Goal: Task Accomplishment & Management: Use online tool/utility

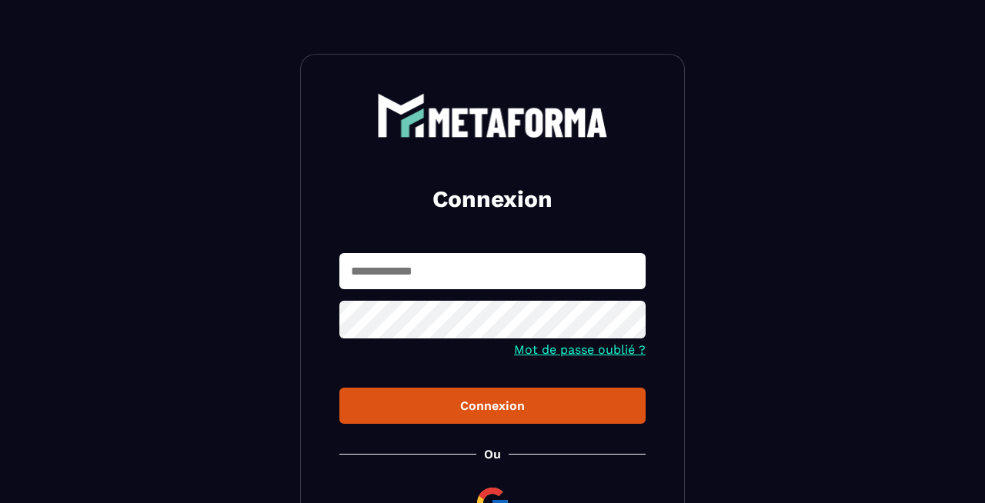
scroll to position [16, 0]
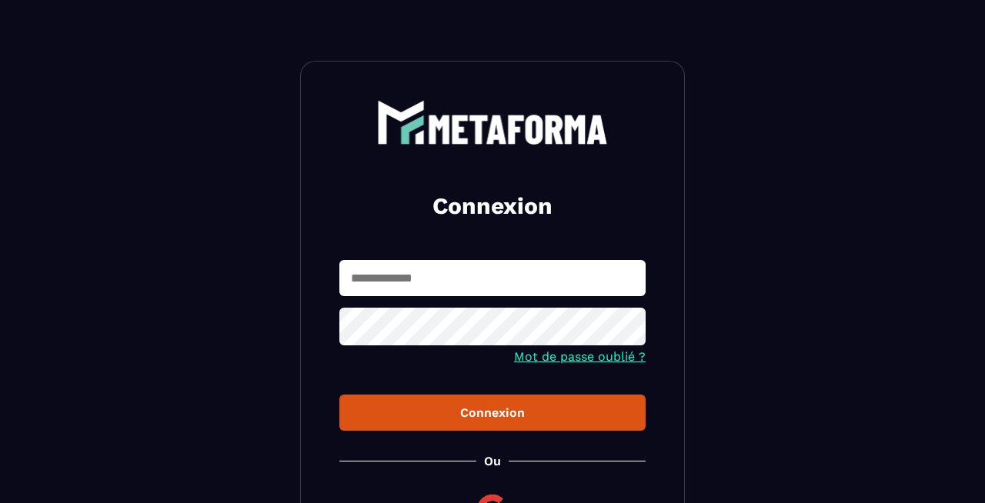
click at [458, 279] on input "text" at bounding box center [492, 278] width 306 height 36
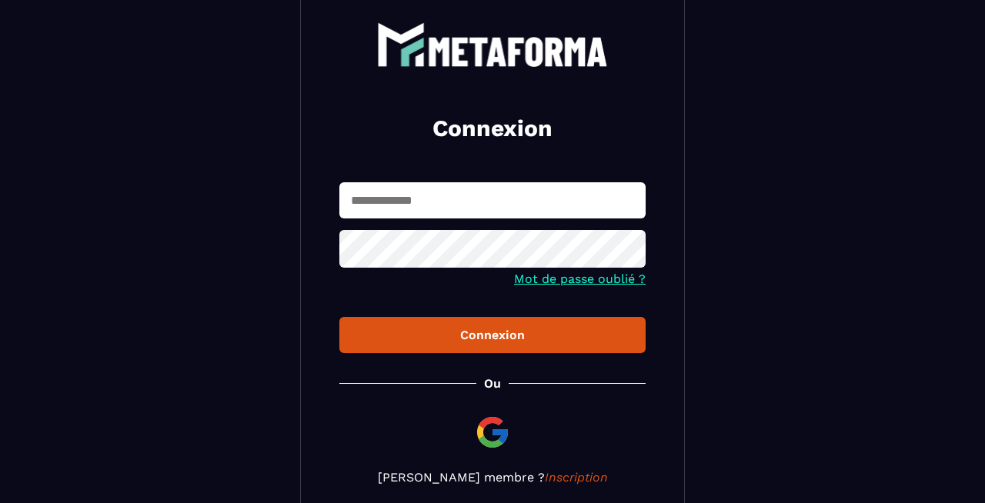
scroll to position [193, 0]
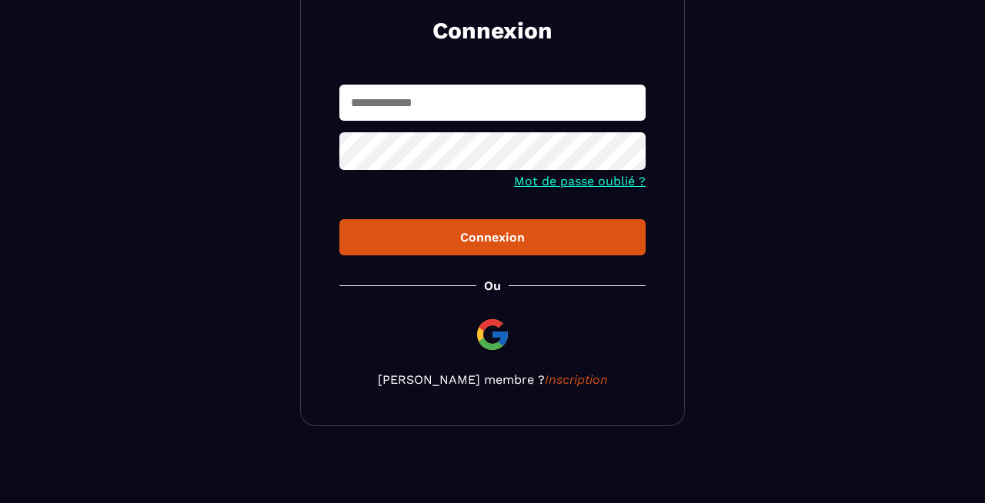
click at [495, 332] on img at bounding box center [492, 334] width 37 height 37
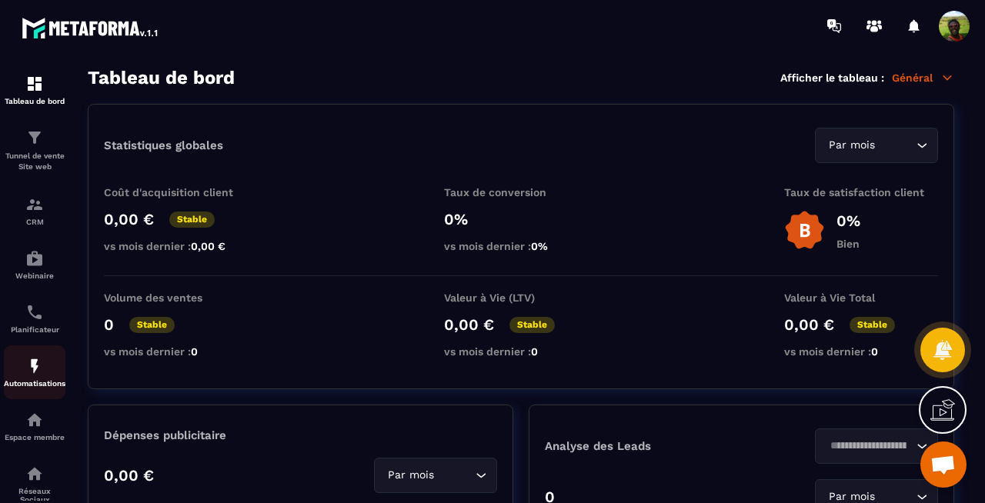
click at [41, 376] on img at bounding box center [34, 366] width 18 height 18
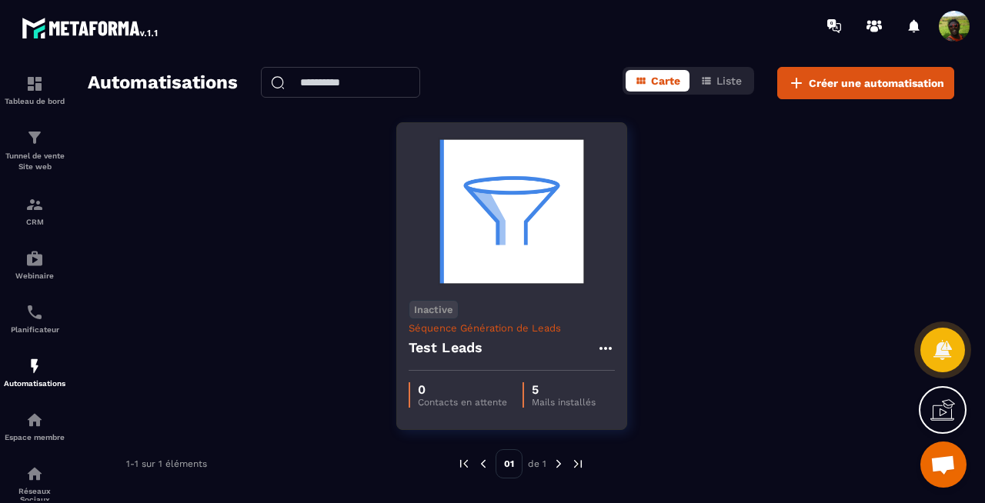
click at [489, 275] on img at bounding box center [512, 212] width 206 height 154
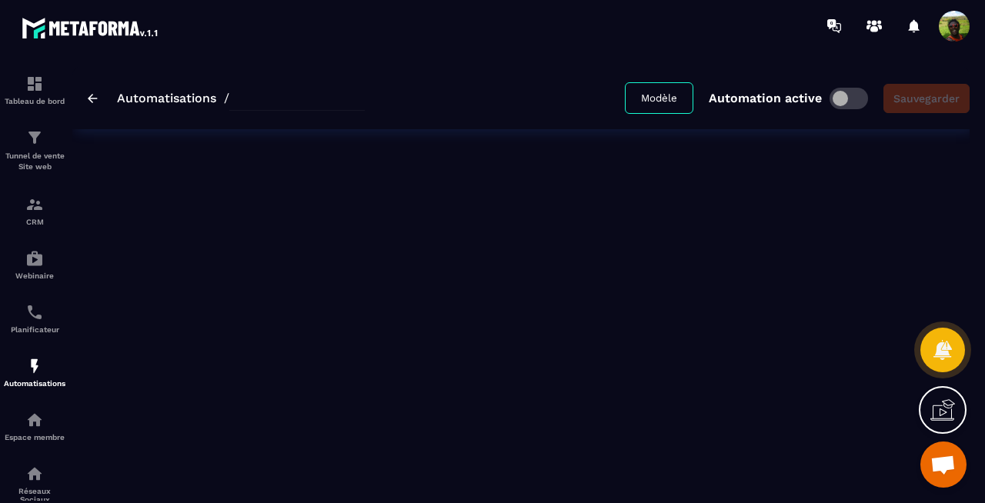
type input "**********"
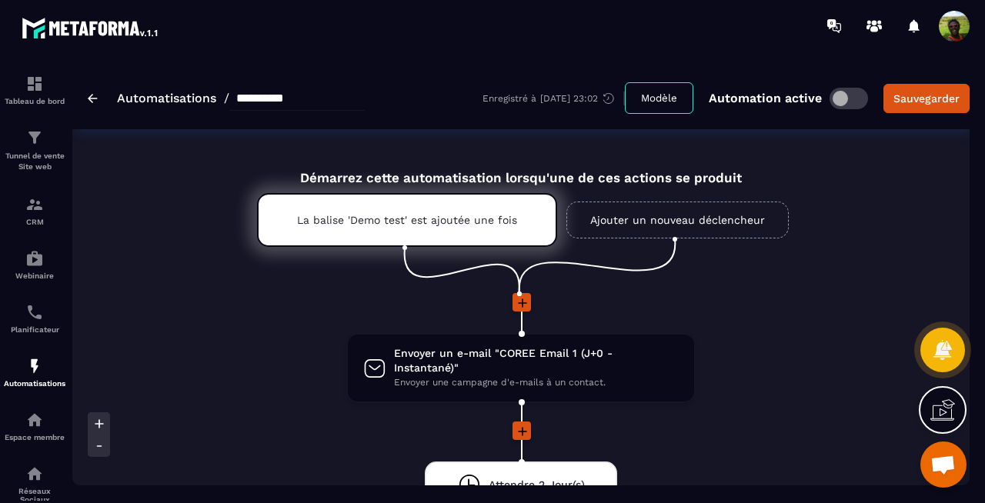
click at [523, 304] on icon at bounding box center [522, 303] width 9 height 9
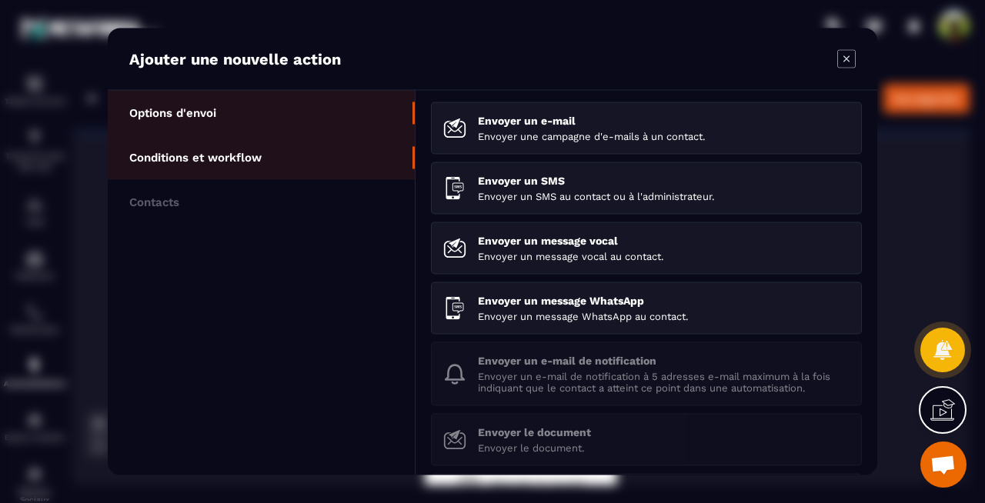
click at [256, 151] on p "Conditions et workflow" at bounding box center [195, 158] width 132 height 14
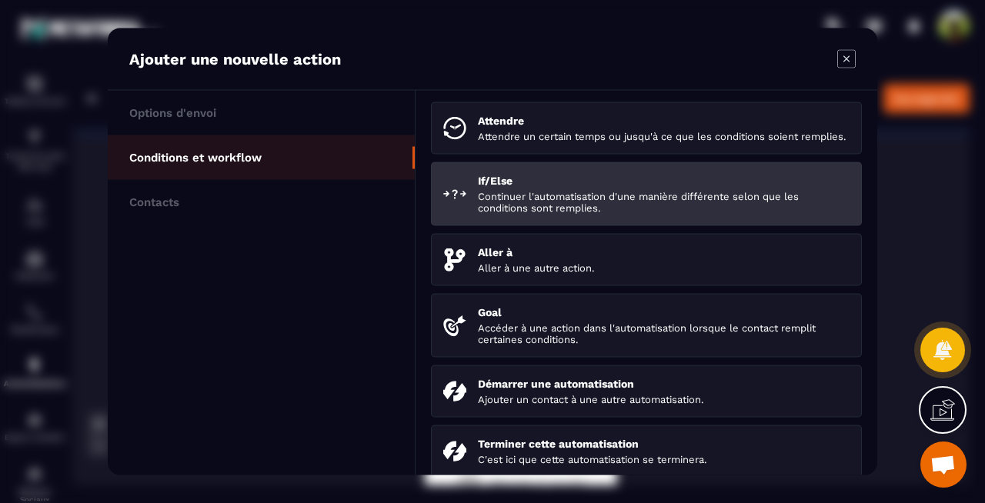
click at [529, 200] on div "If/Else Continuer l'automatisation d'une manière différente selon que les condi…" at bounding box center [664, 194] width 372 height 39
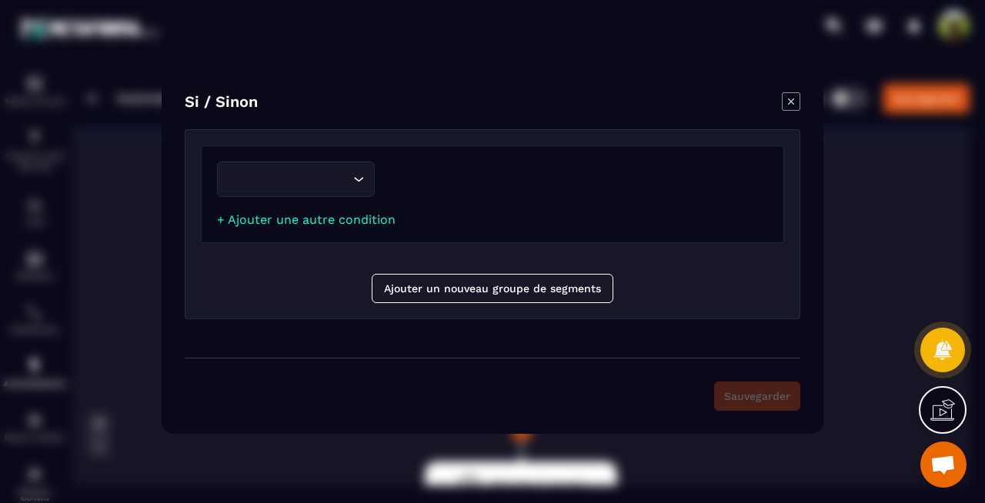
click at [355, 188] on div "Loading..." at bounding box center [296, 179] width 158 height 35
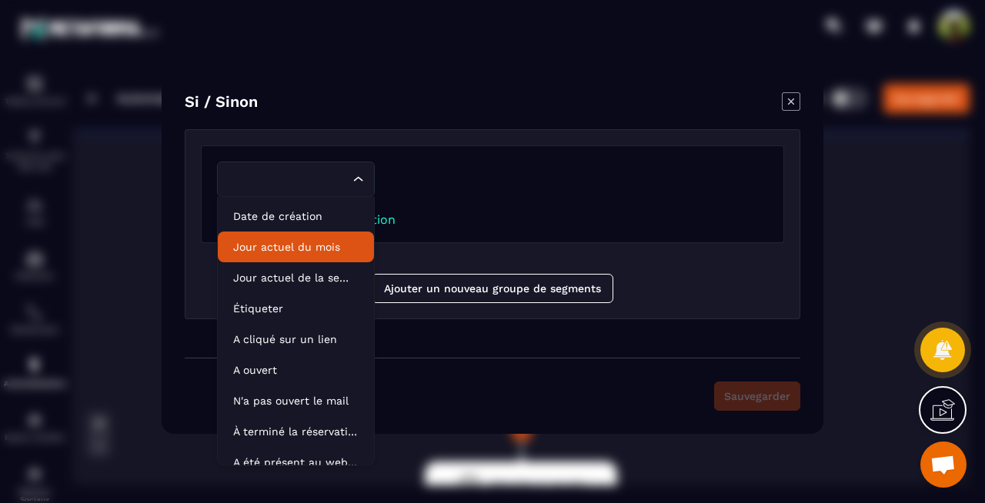
click at [794, 102] on icon "Modal window" at bounding box center [791, 101] width 18 height 18
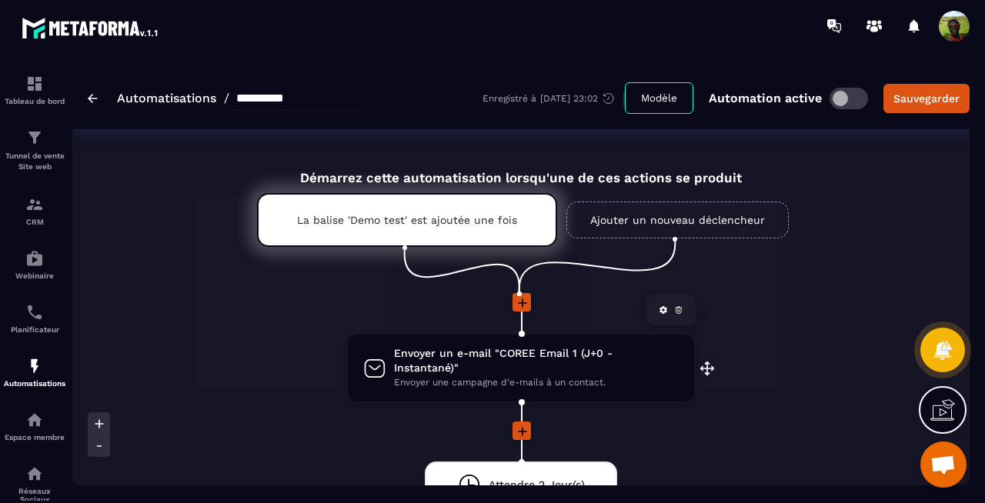
click at [485, 357] on span "Envoyer un e-mail "COREE Email 1 (J+0 - Instantané)"" at bounding box center [536, 360] width 285 height 29
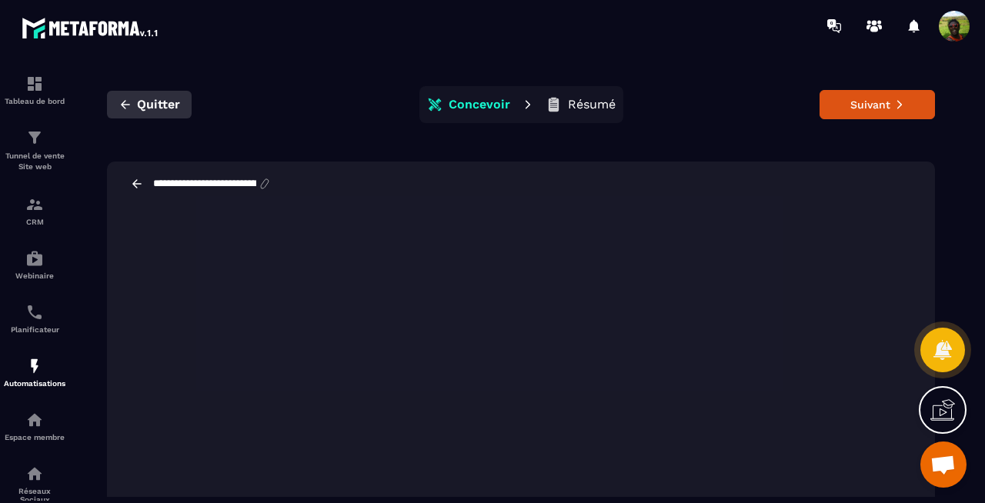
click at [135, 104] on button "Quitter" at bounding box center [149, 105] width 85 height 28
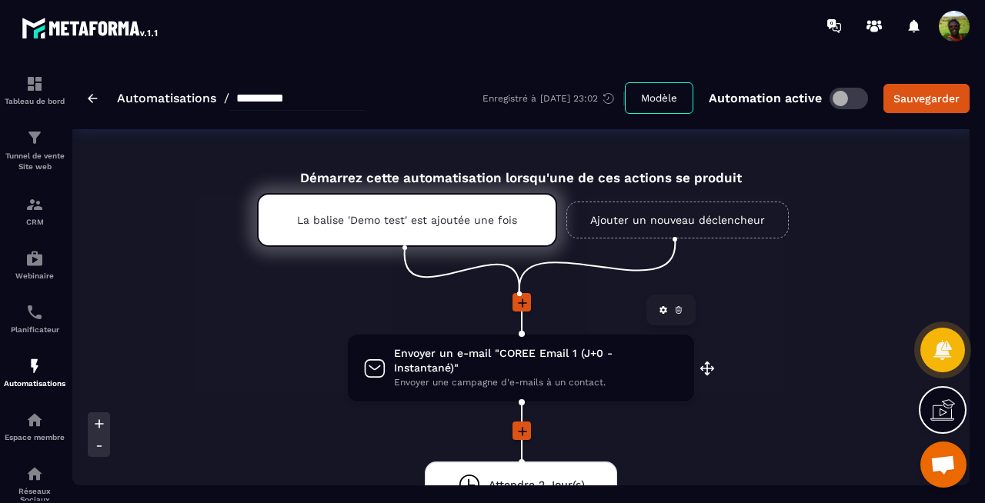
click at [529, 376] on span "Envoyer une campagne d'e-mails à un contact." at bounding box center [536, 383] width 285 height 15
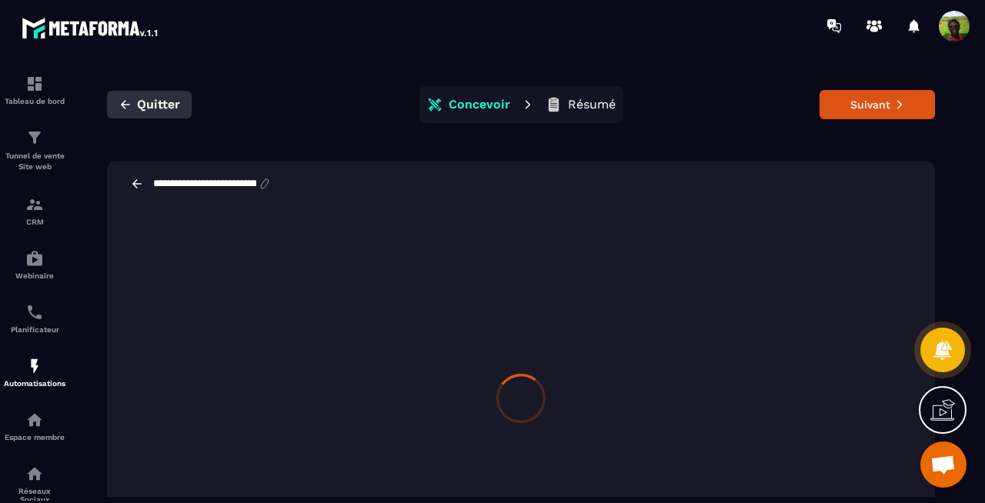
click at [149, 106] on span "Quitter" at bounding box center [158, 104] width 43 height 15
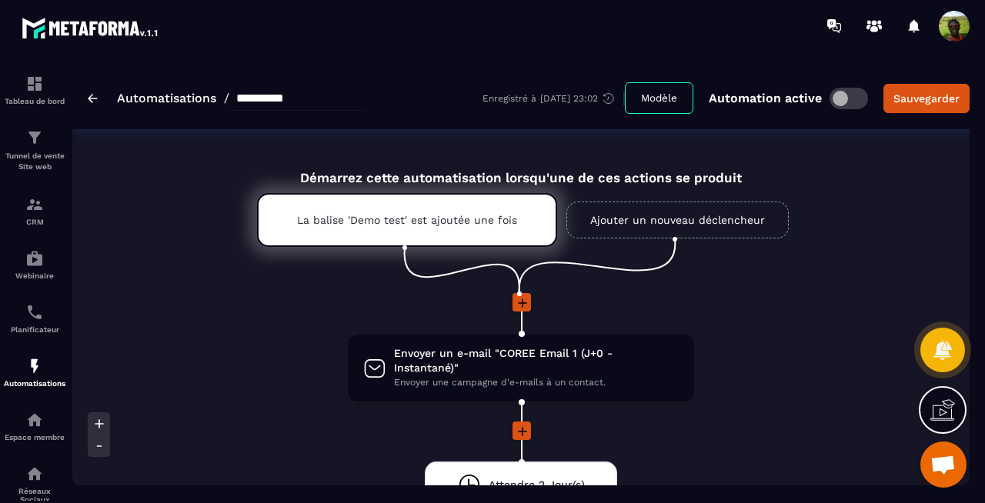
click at [519, 302] on icon at bounding box center [522, 303] width 15 height 15
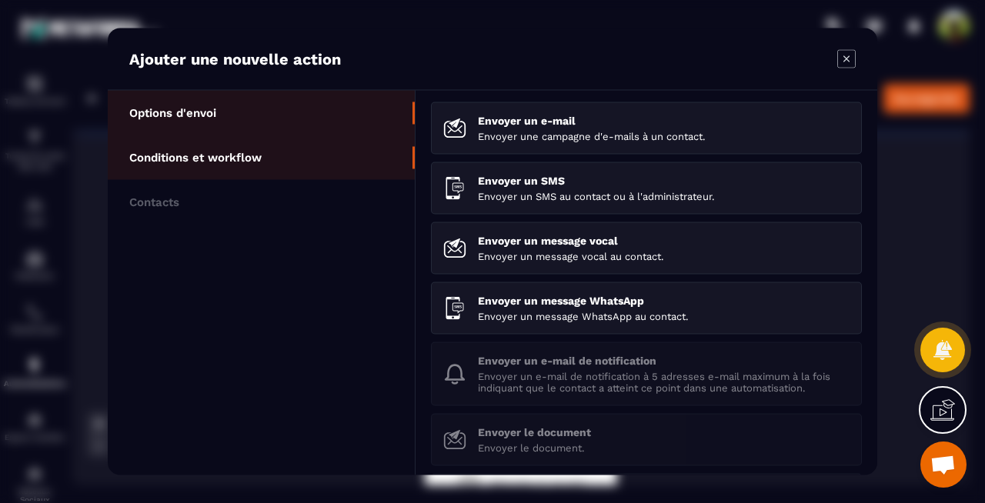
click at [284, 163] on li "Conditions et workflow" at bounding box center [261, 157] width 307 height 45
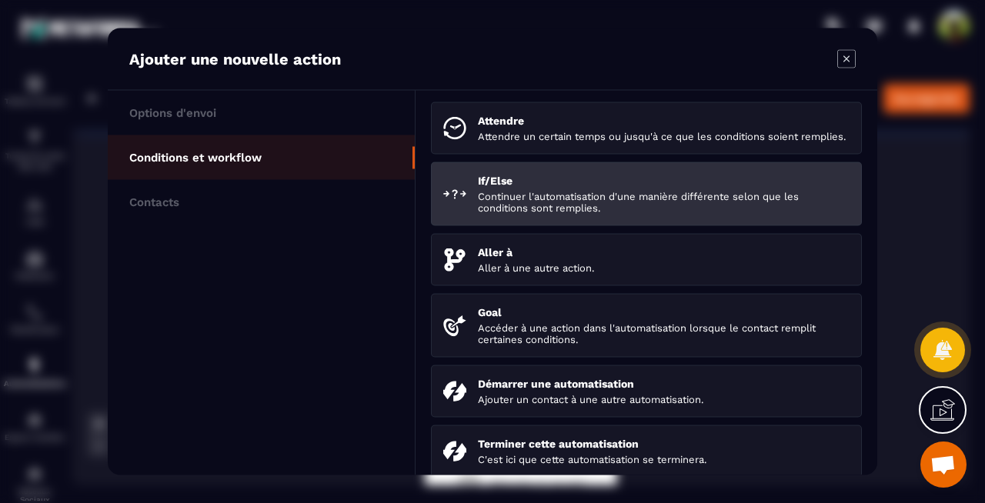
click at [543, 203] on p "Continuer l'automatisation d'une manière différente selon que les conditions so…" at bounding box center [664, 202] width 372 height 23
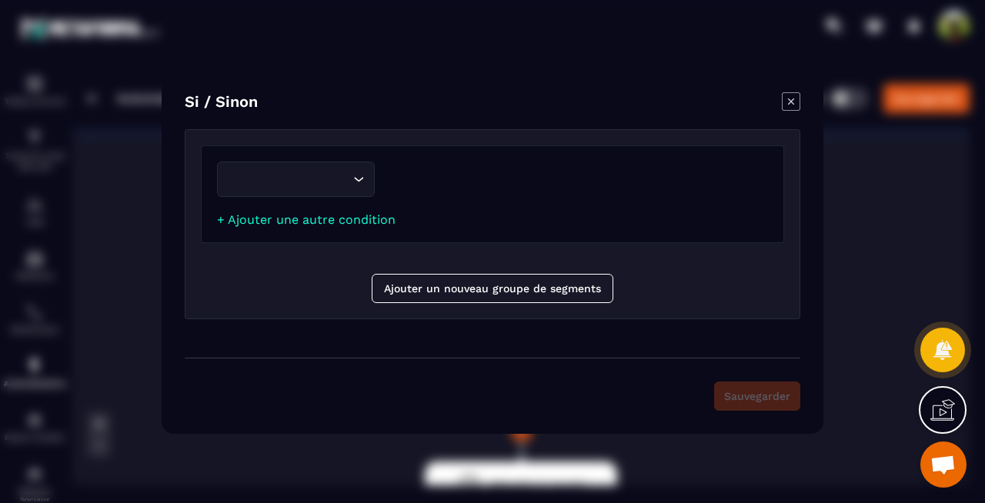
click at [252, 177] on input "Search for option" at bounding box center [288, 179] width 122 height 17
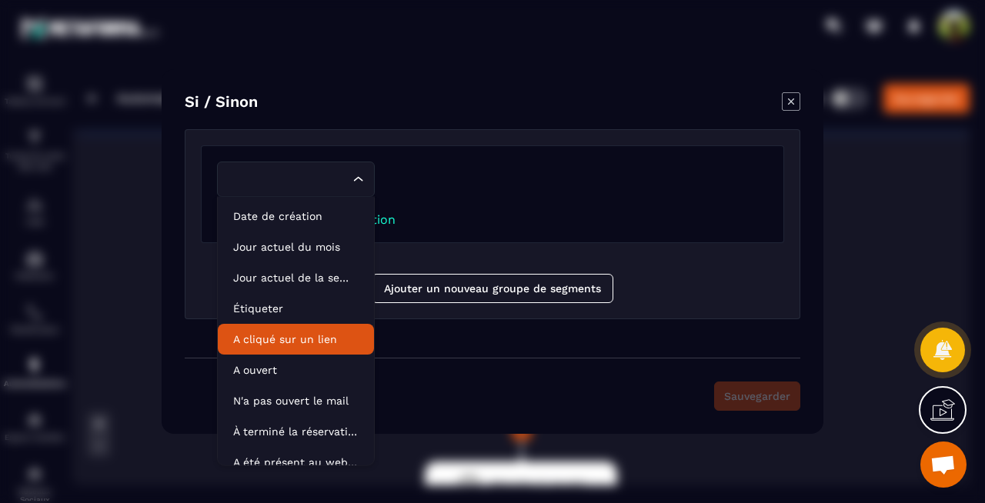
click at [301, 333] on p "A cliqué sur un lien" at bounding box center [295, 339] width 125 height 15
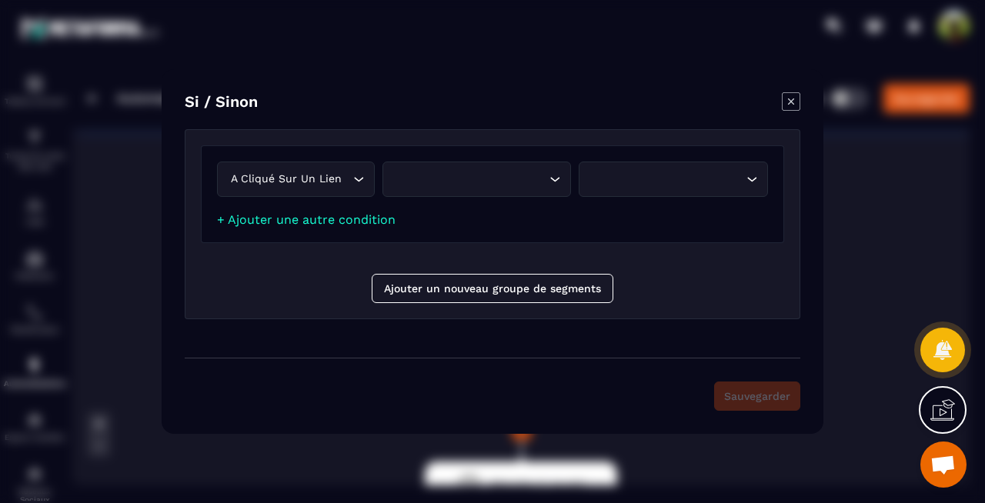
click at [500, 188] on div "Loading..." at bounding box center [476, 179] width 189 height 35
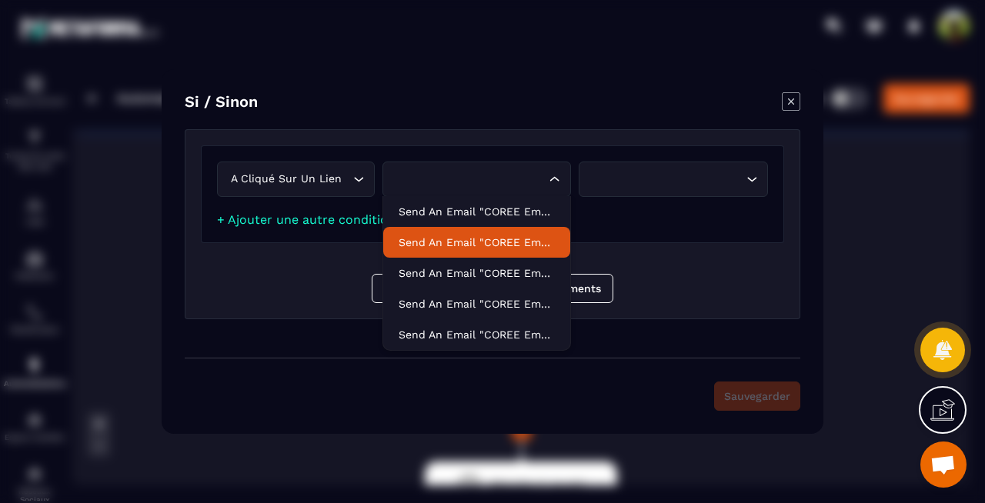
click at [512, 235] on p "Send an email "COREE Email 2 (J+2 et tips)"" at bounding box center [477, 242] width 157 height 15
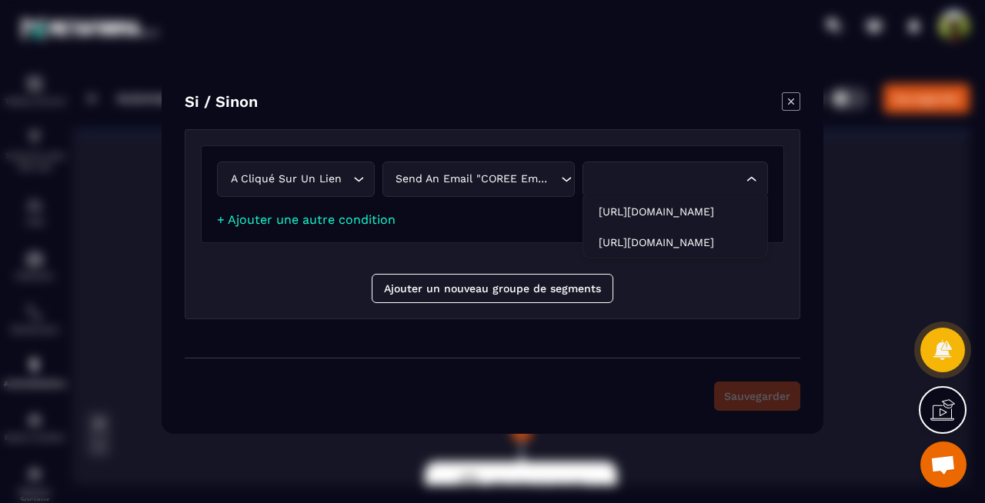
click at [666, 187] on div "Search for option" at bounding box center [667, 179] width 153 height 17
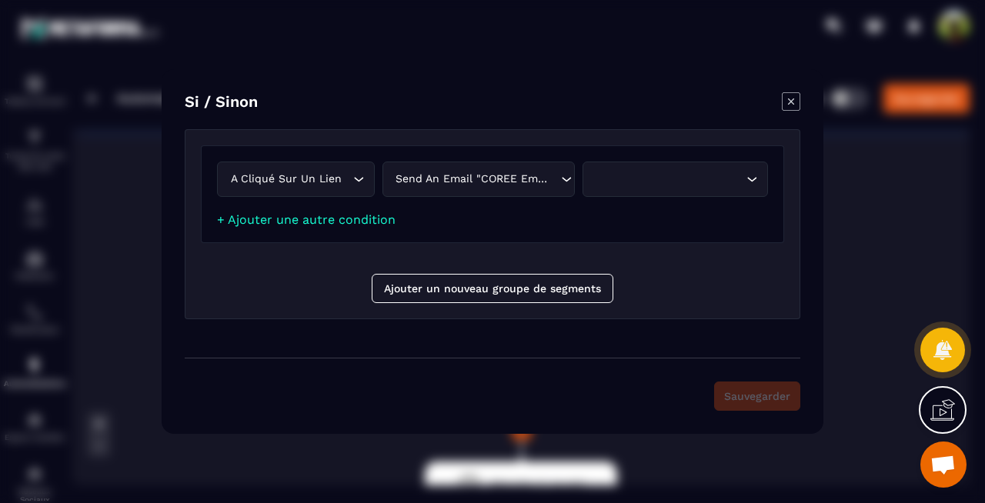
click at [793, 99] on icon "Modal window" at bounding box center [791, 102] width 6 height 6
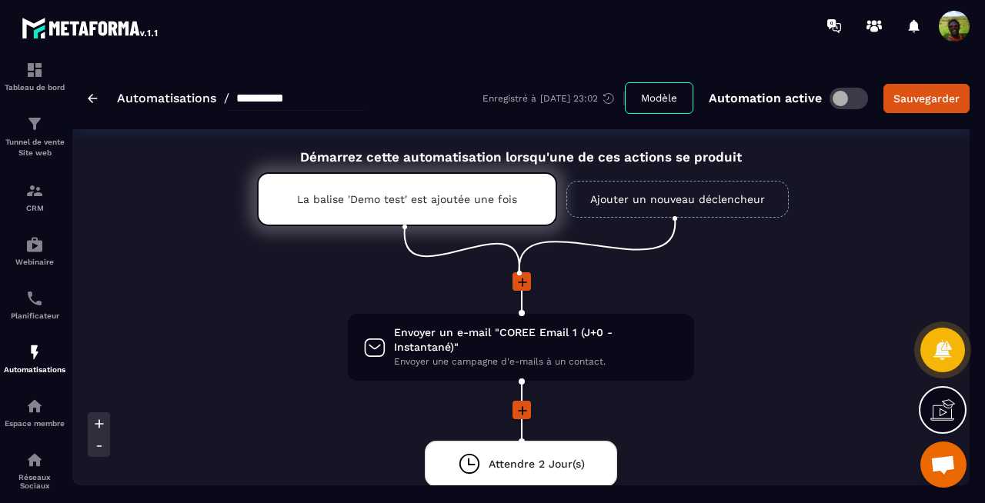
scroll to position [41, 0]
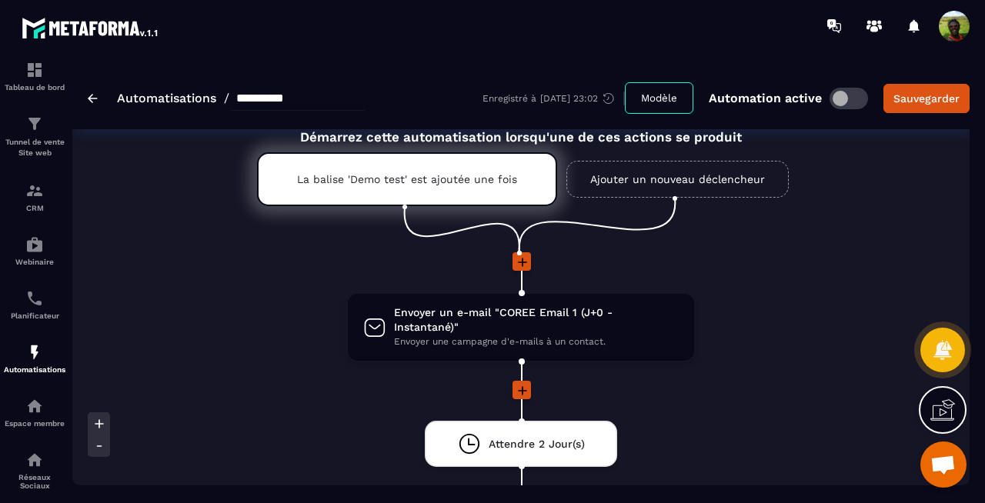
click at [524, 264] on icon at bounding box center [522, 262] width 15 height 15
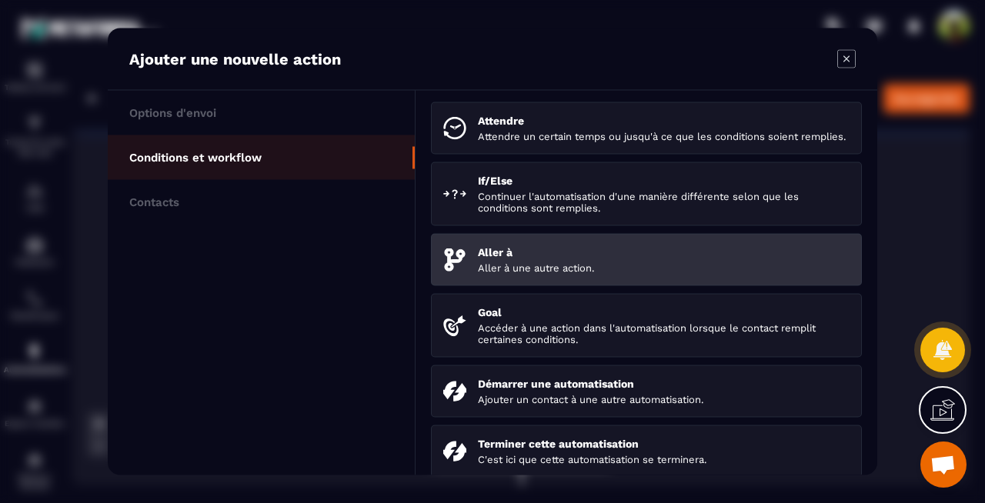
click at [559, 270] on div "Aller à Aller à une autre action." at bounding box center [664, 260] width 372 height 28
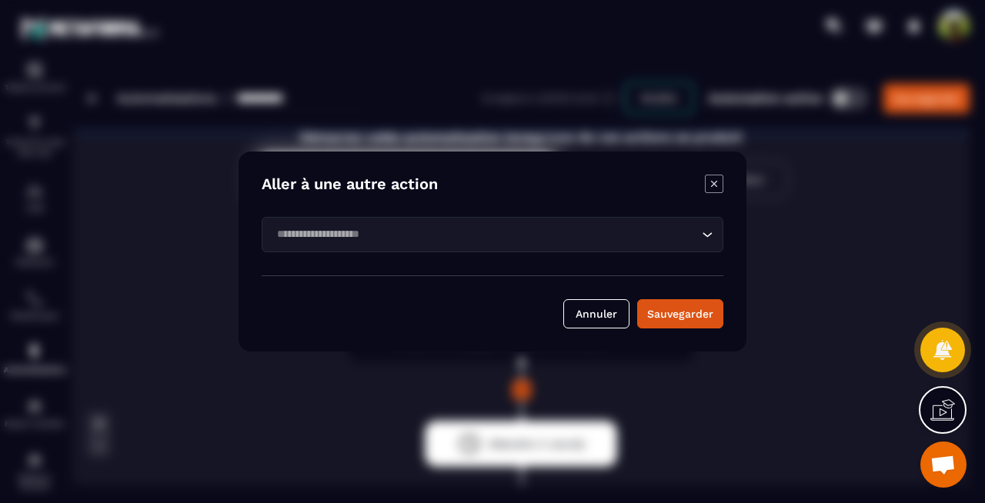
click at [643, 256] on form "Loading... Annuler Sauvegarder" at bounding box center [493, 273] width 462 height 112
click at [643, 245] on div "Loading..." at bounding box center [493, 234] width 462 height 35
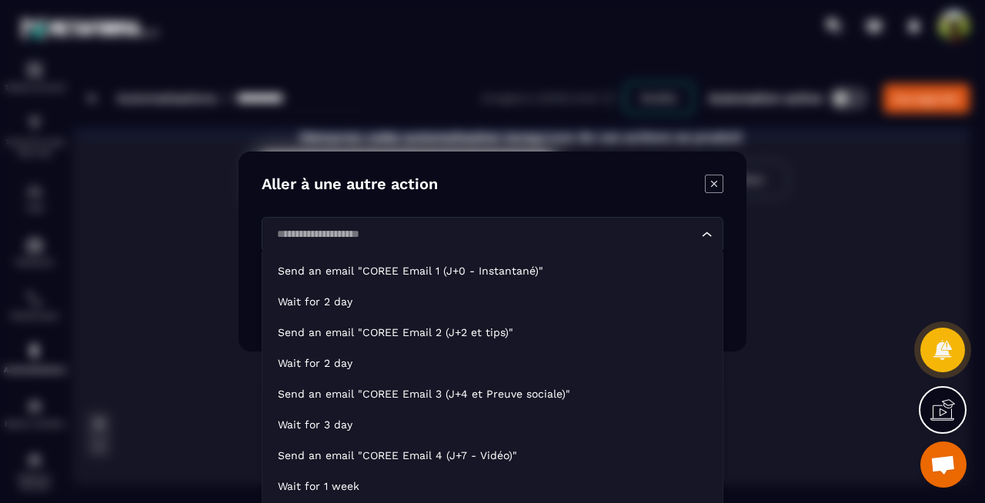
click at [720, 188] on icon "Modal window" at bounding box center [714, 184] width 18 height 18
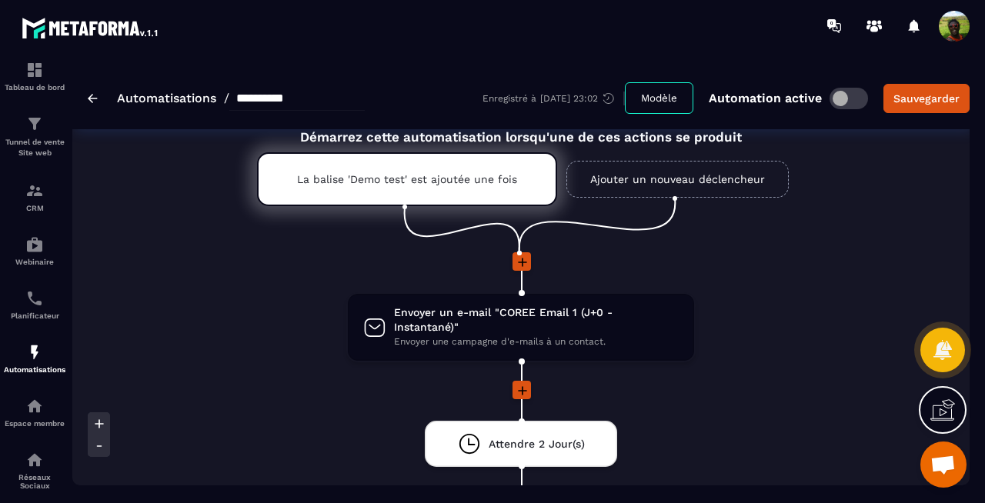
click at [522, 386] on icon at bounding box center [522, 390] width 9 height 9
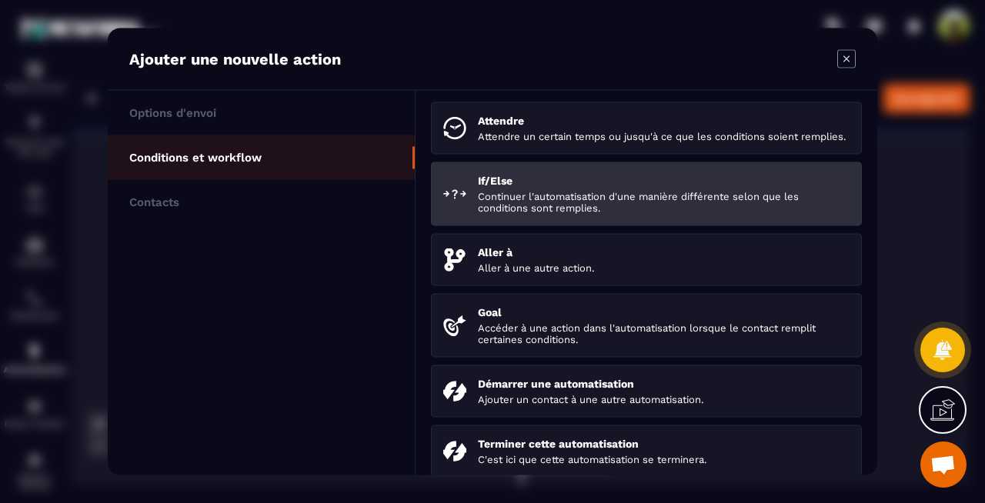
click at [541, 209] on p "Continuer l'automatisation d'une manière différente selon que les conditions so…" at bounding box center [664, 202] width 372 height 23
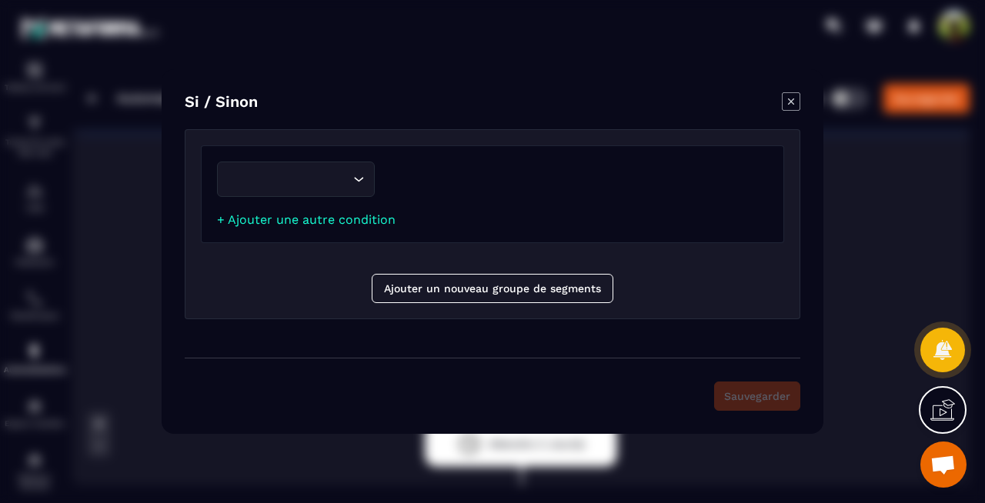
click at [344, 179] on input "Search for option" at bounding box center [288, 179] width 122 height 17
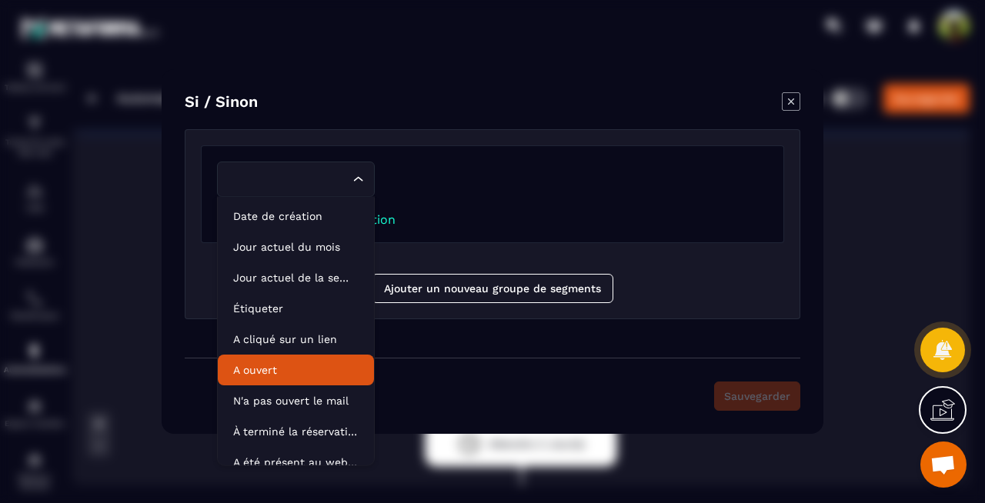
click at [289, 366] on p "A ouvert" at bounding box center [295, 369] width 125 height 15
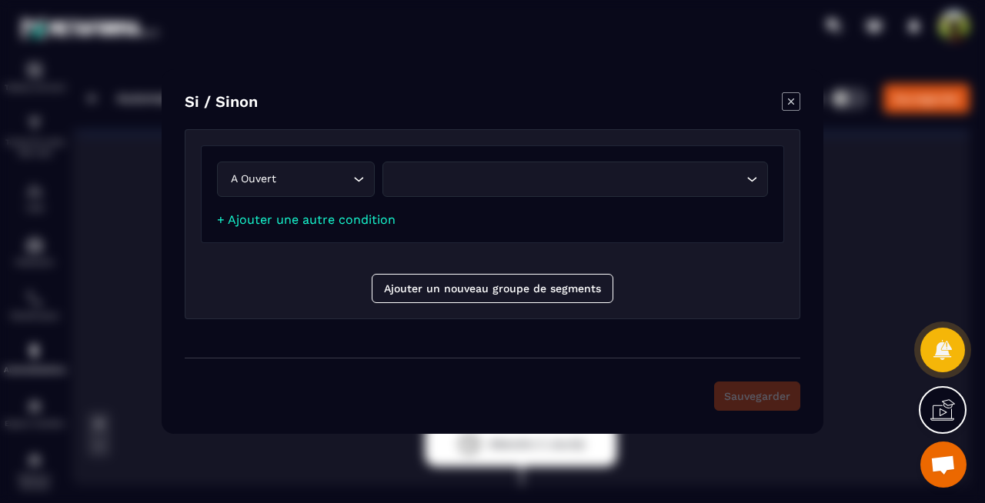
click at [517, 177] on div "Search for option" at bounding box center [567, 179] width 353 height 17
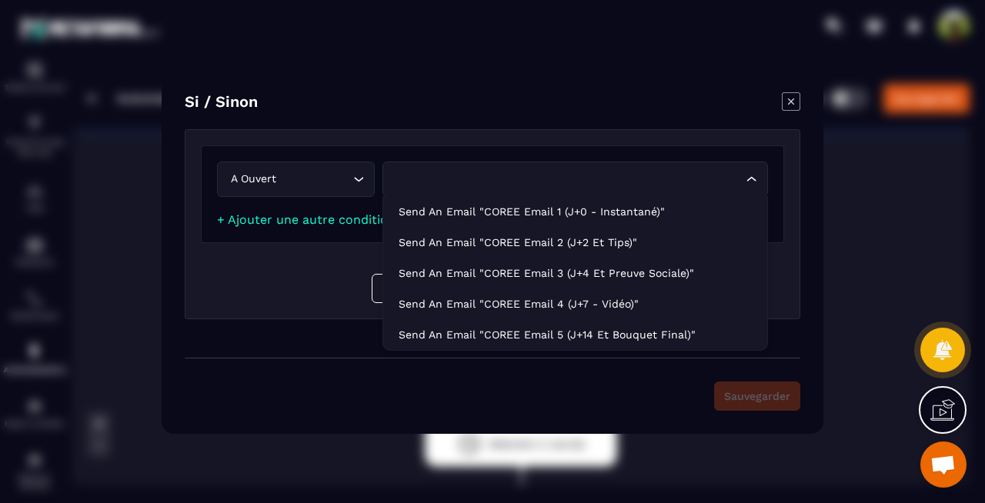
click at [385, 146] on div "A ouvert Loading... Loading... Send an email "COREE Email 1 (J+0 - Instantané)"…" at bounding box center [492, 194] width 583 height 98
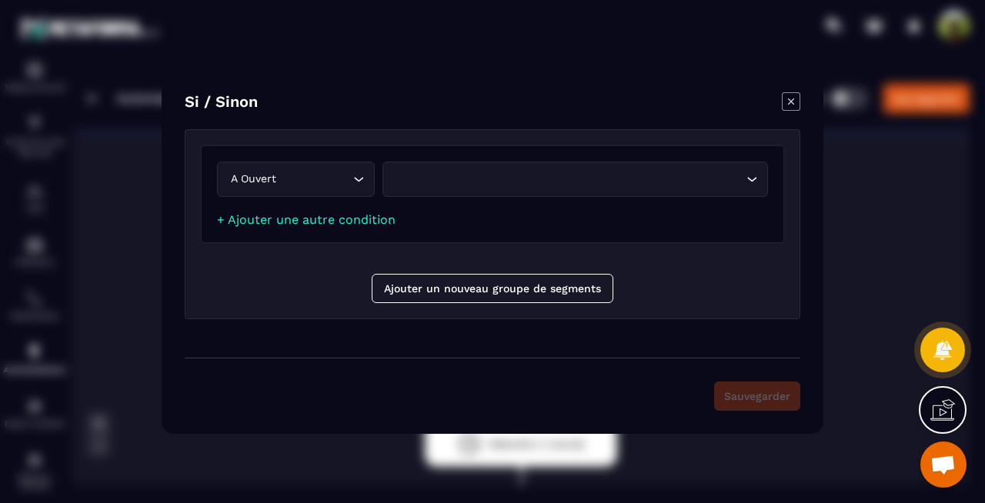
click at [355, 179] on icon "Search for option" at bounding box center [358, 179] width 15 height 15
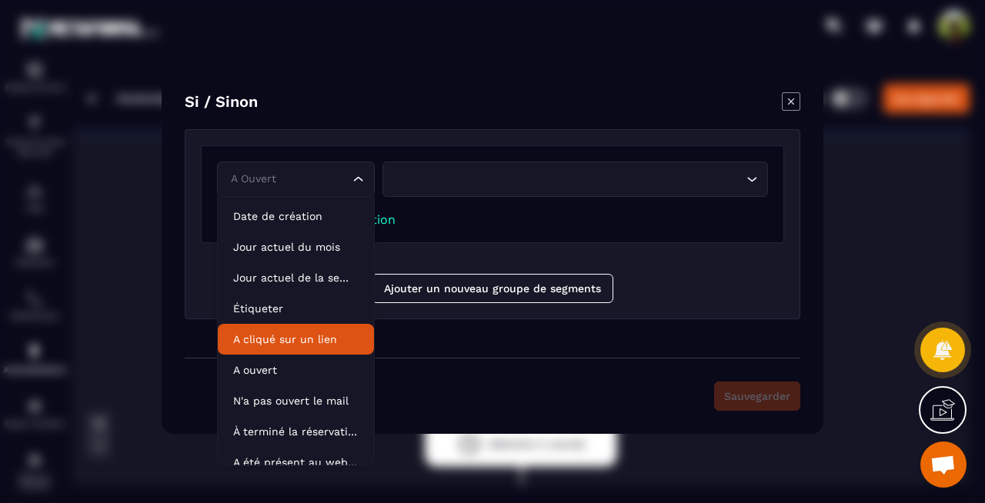
scroll to position [13, 0]
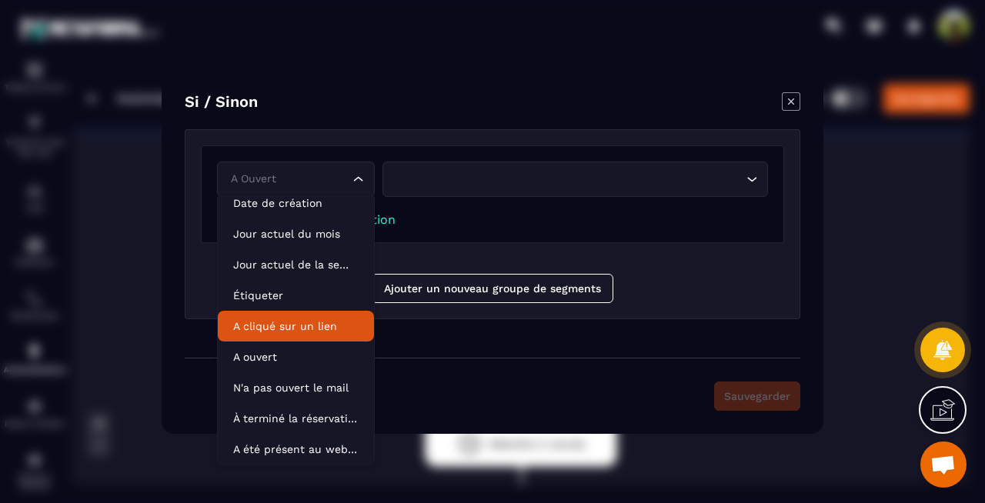
click at [303, 326] on p "A cliqué sur un lien" at bounding box center [295, 326] width 125 height 15
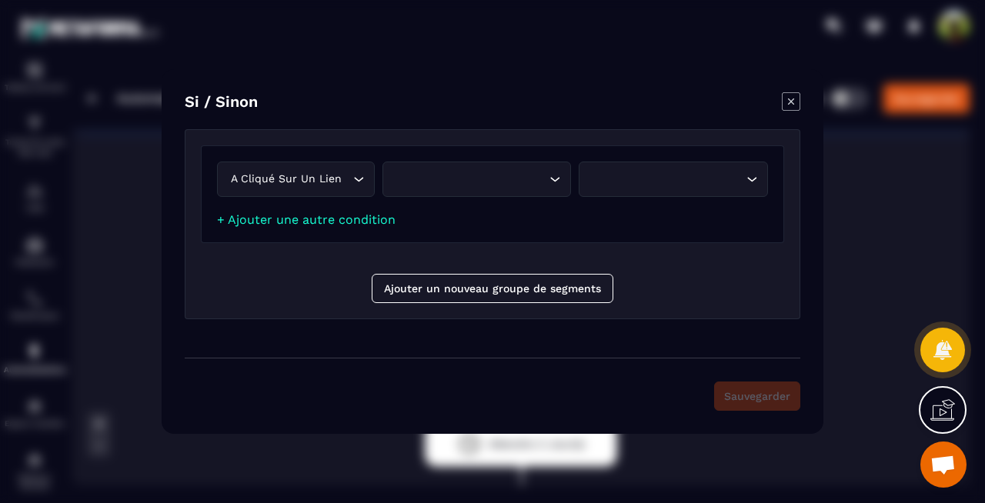
click at [481, 183] on div "Search for option" at bounding box center [469, 179] width 157 height 17
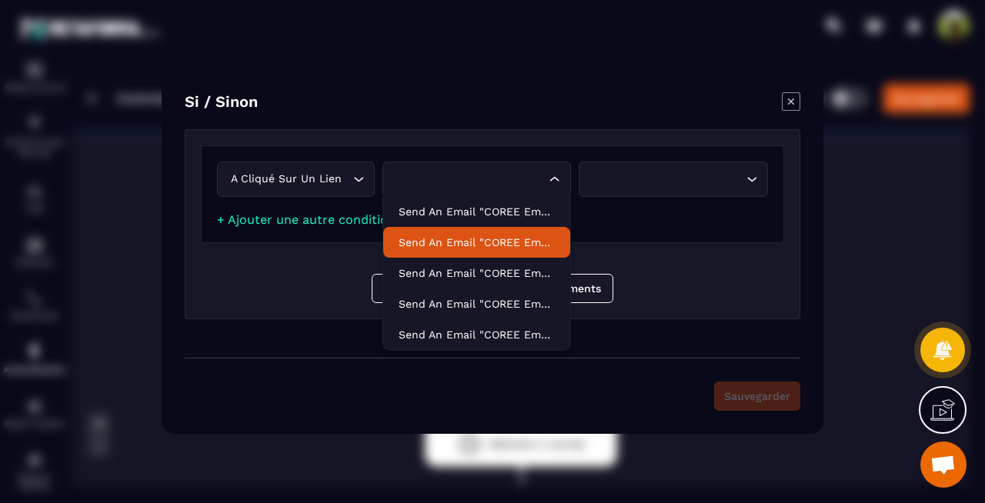
click at [487, 243] on p "Send an email "COREE Email 2 (J+2 et tips)"" at bounding box center [477, 242] width 157 height 15
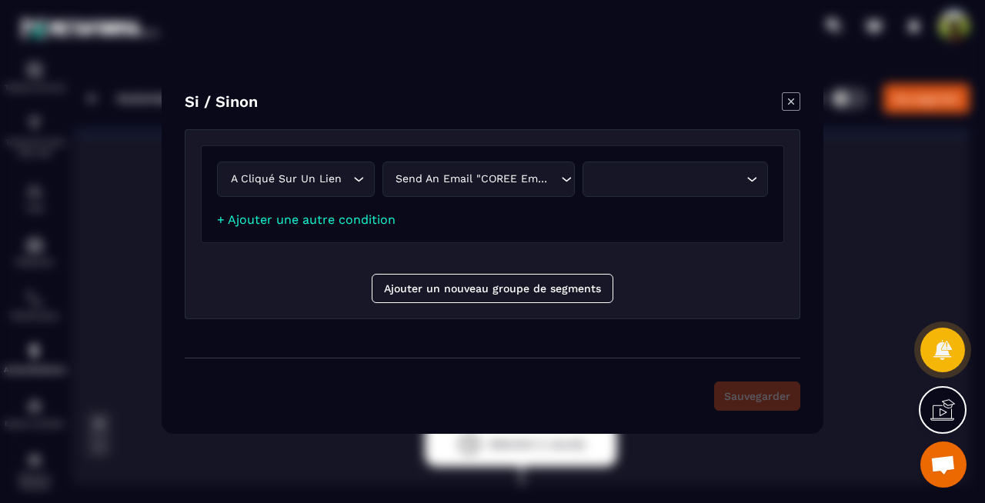
click at [540, 183] on div "Send an email "COREE Email 2 (J+2 et tips)"" at bounding box center [475, 179] width 169 height 17
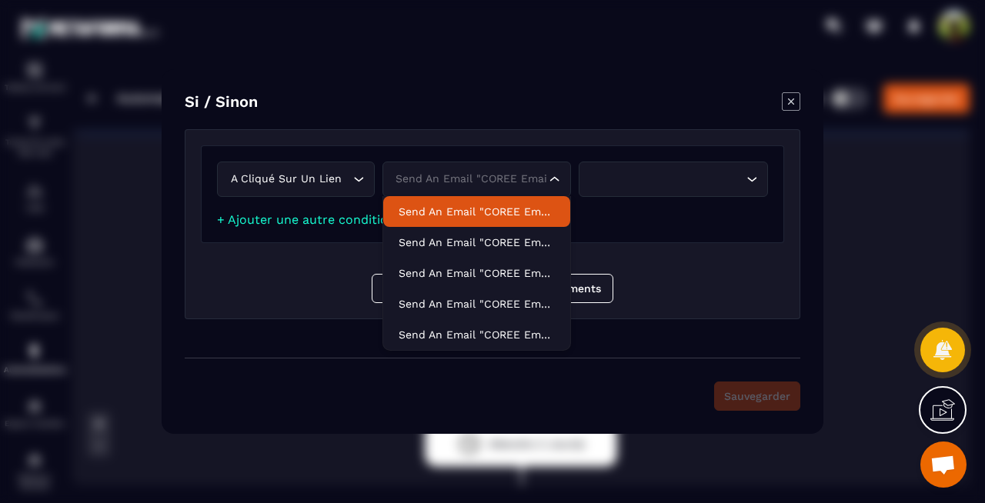
click at [523, 212] on p "Send an email "COREE Email 1 (J+0 - Instantané)"" at bounding box center [477, 211] width 157 height 15
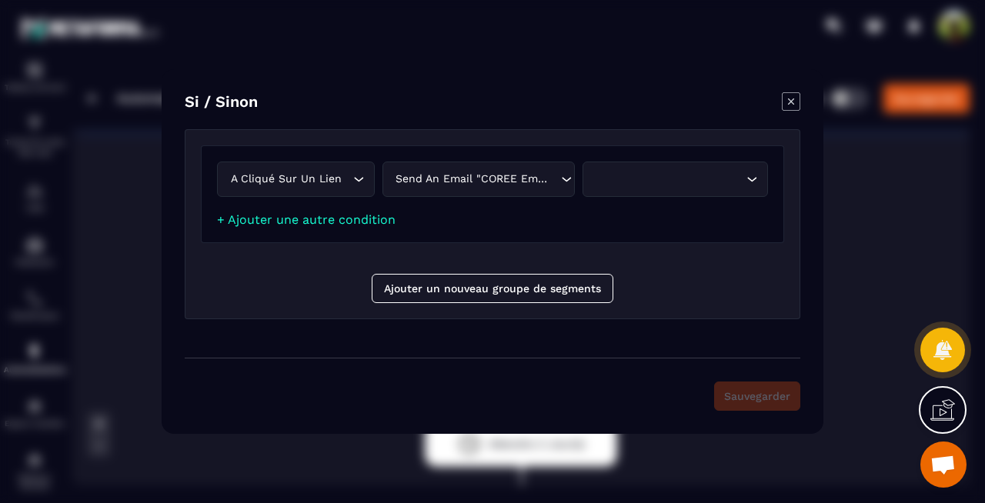
click at [644, 172] on div "Search for option" at bounding box center [667, 179] width 153 height 17
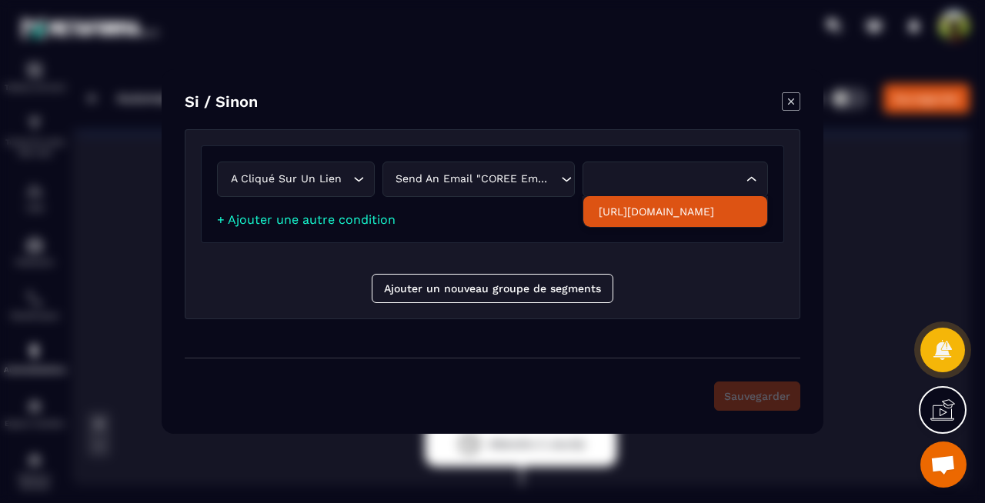
click at [646, 212] on p "[URL][DOMAIN_NAME]" at bounding box center [675, 211] width 153 height 15
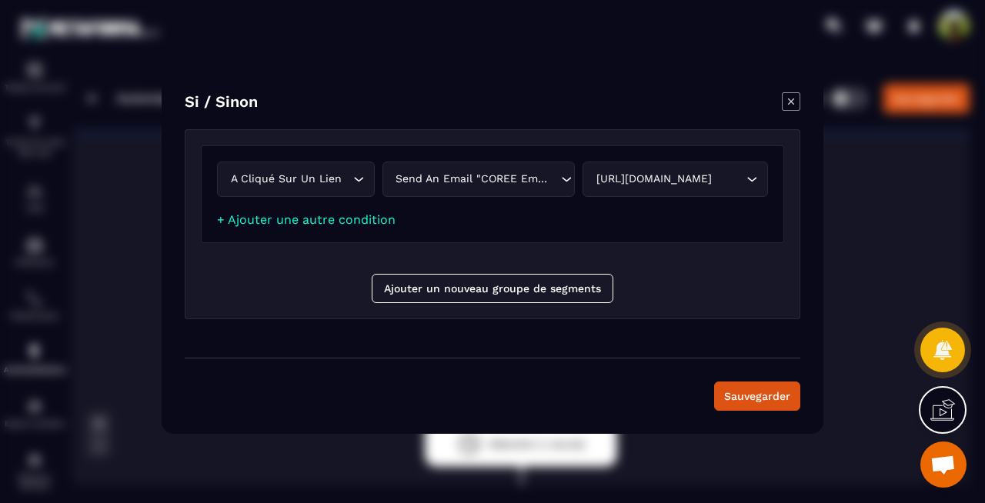
click at [650, 185] on div "[URL][DOMAIN_NAME]" at bounding box center [667, 179] width 153 height 17
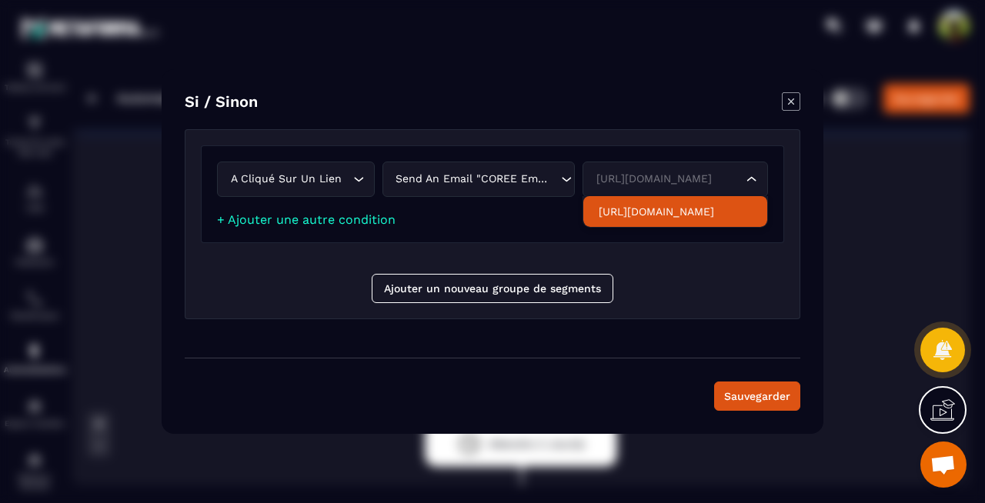
click at [533, 173] on div "Send an email "COREE Email 1 (J+0 - Instantané)"" at bounding box center [475, 179] width 169 height 17
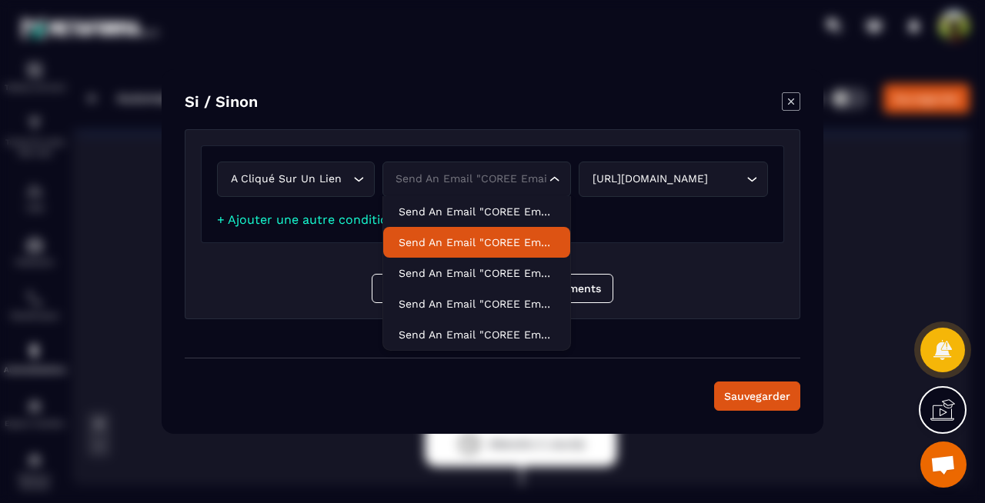
click at [513, 240] on p "Send an email "COREE Email 2 (J+2 et tips)"" at bounding box center [477, 242] width 157 height 15
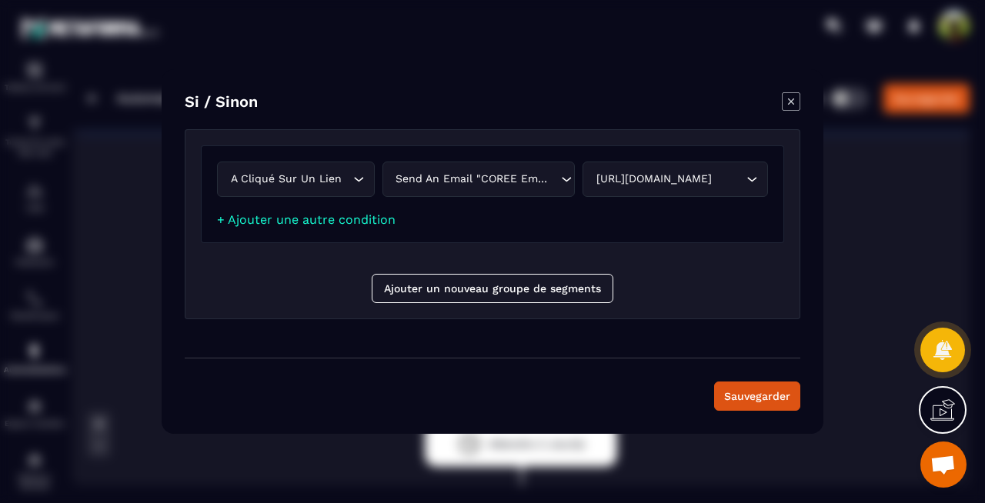
click at [656, 183] on div "[URL][DOMAIN_NAME]" at bounding box center [667, 179] width 153 height 17
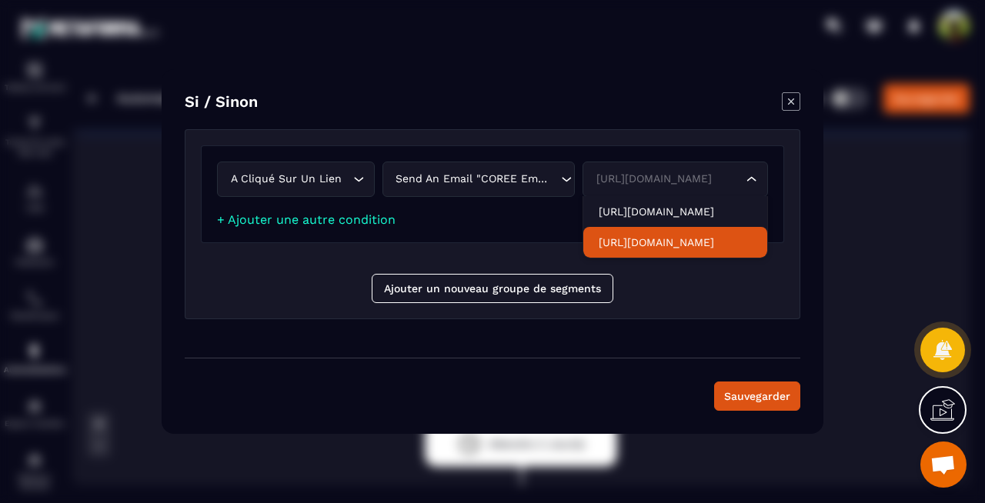
click at [489, 186] on div "Send an email "COREE Email 2 (J+2 et tips)"" at bounding box center [475, 179] width 169 height 17
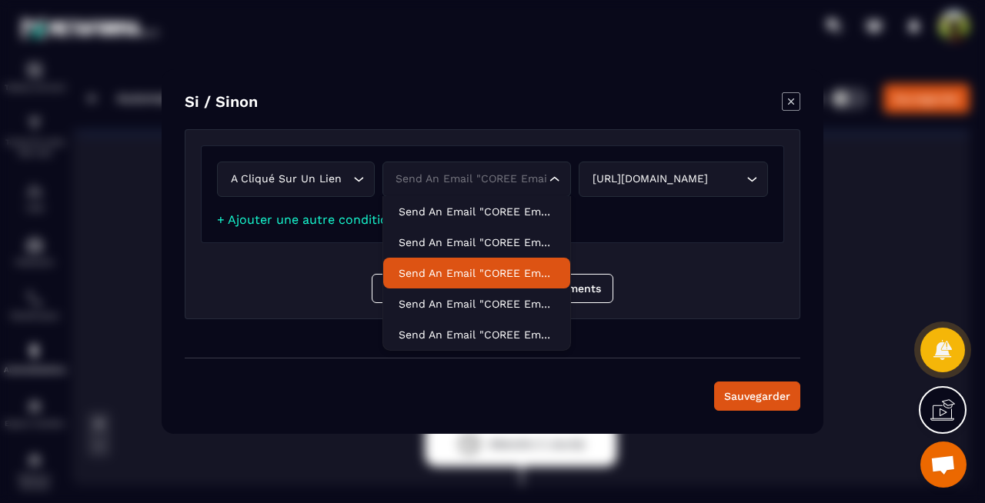
click at [486, 274] on p "Send an email "COREE Email 3 (J+4 et Preuve sociale)"" at bounding box center [477, 273] width 157 height 15
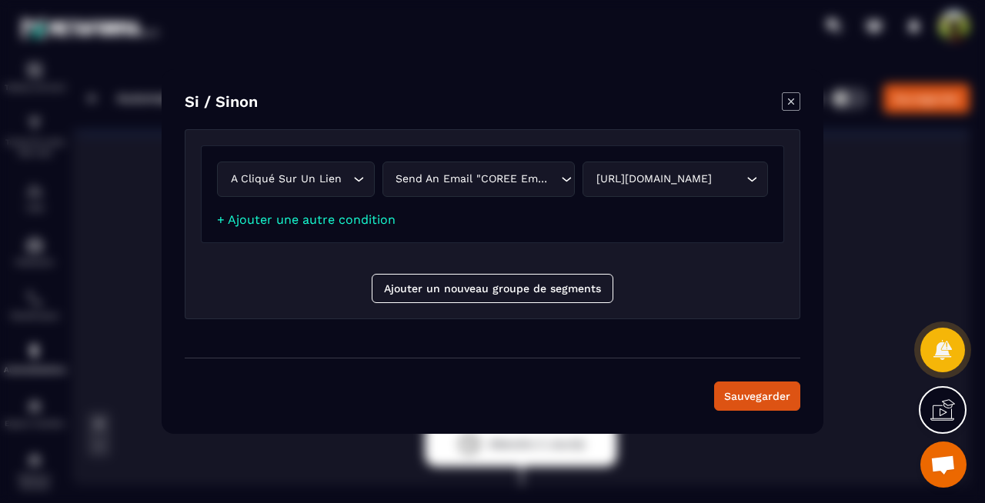
click at [670, 177] on div "[URL][DOMAIN_NAME]" at bounding box center [667, 179] width 153 height 17
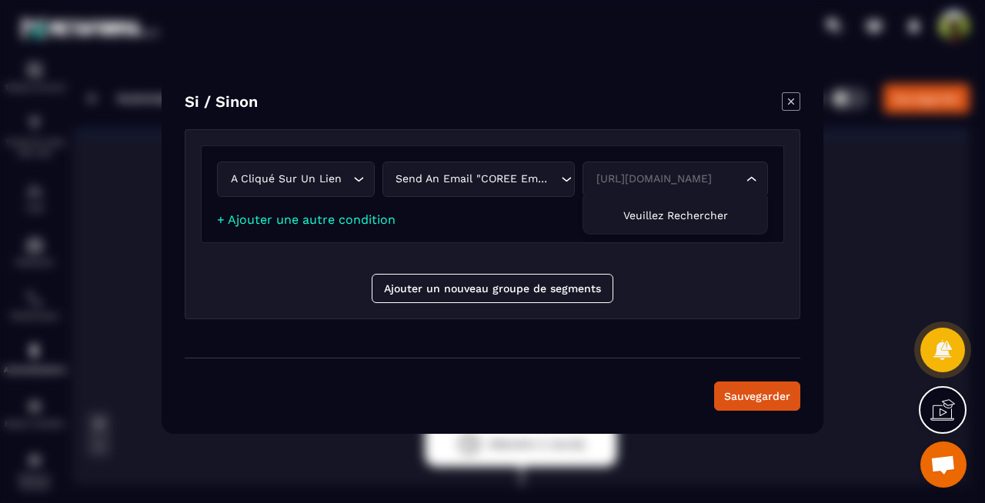
click at [529, 188] on div "Send an email "COREE Email 3 (J+4 et Preuve sociale)" Loading..." at bounding box center [478, 179] width 193 height 35
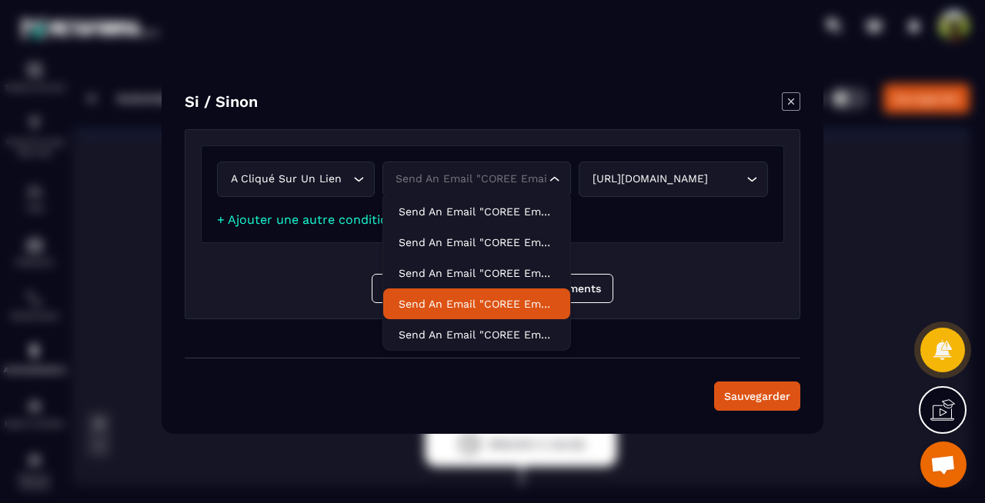
click at [509, 298] on p "Send an email "COREE Email 4 (J+7 - Vidéo)"" at bounding box center [477, 303] width 157 height 15
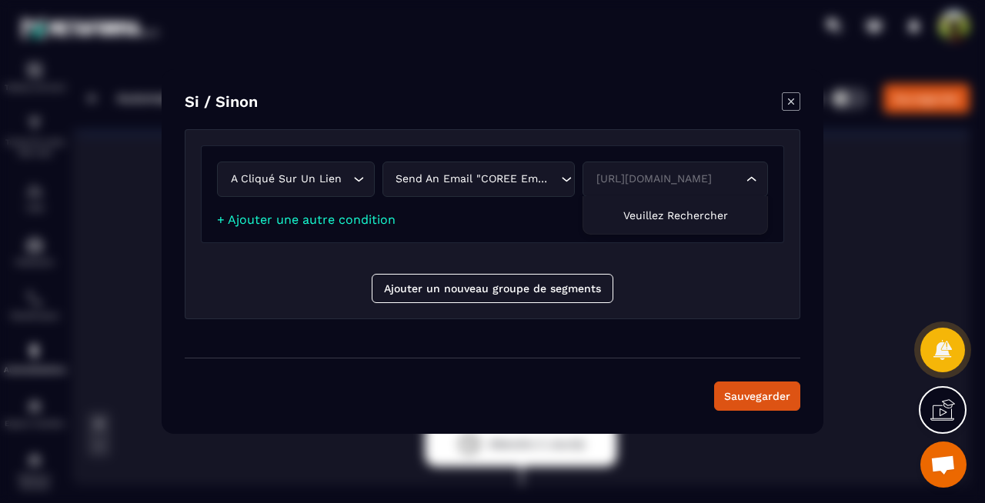
click at [665, 186] on div "[URL][DOMAIN_NAME]" at bounding box center [667, 179] width 153 height 17
click at [546, 245] on div "A cliqué sur un lien Loading... Send an email "COREE Email 4 (J+7 - Vidéo)" Loa…" at bounding box center [492, 201] width 583 height 113
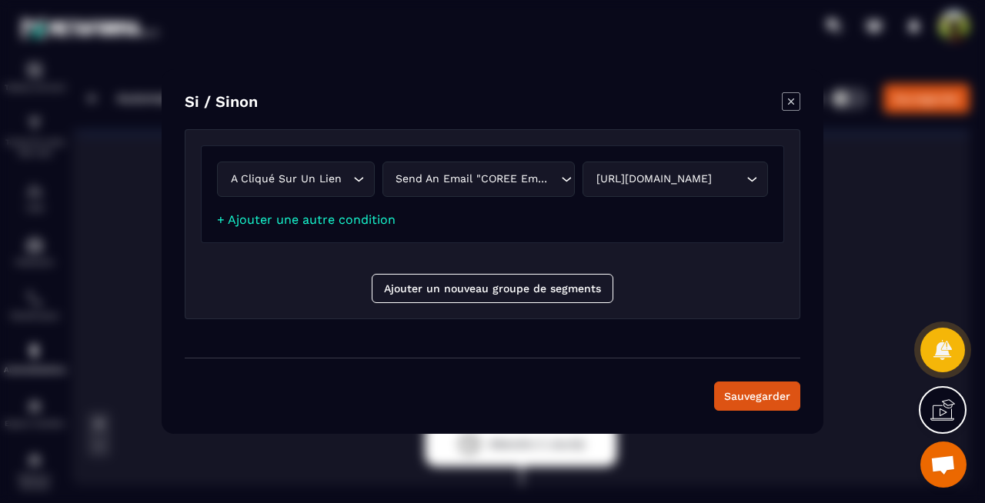
click at [790, 105] on icon "Modal window" at bounding box center [791, 101] width 18 height 18
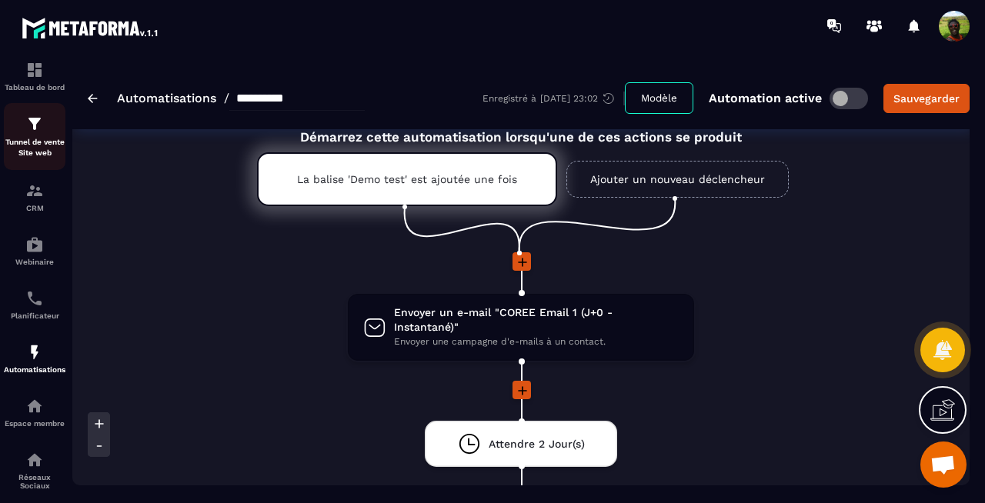
click at [46, 143] on p "Tunnel de vente Site web" at bounding box center [35, 148] width 62 height 22
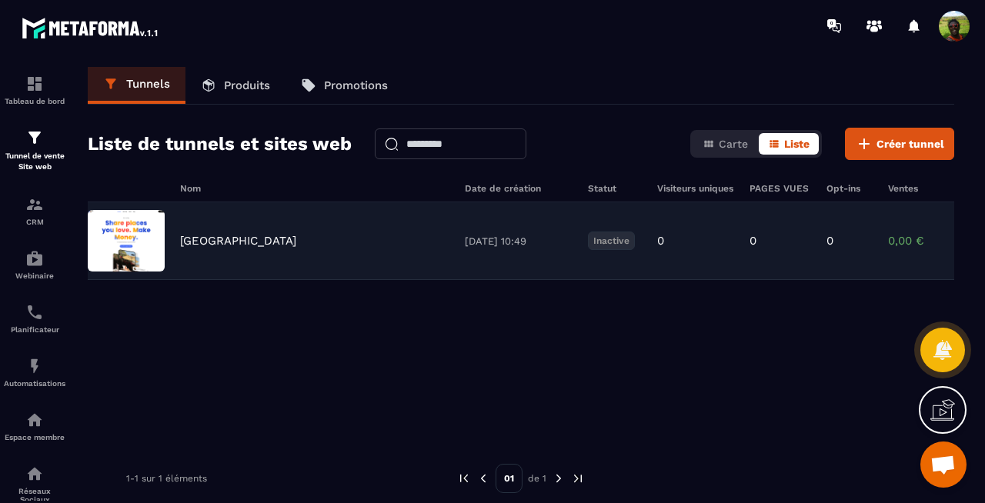
click at [209, 248] on div "[GEOGRAPHIC_DATA] [DATE] 10:49 Inactive 0 0 0 0,00 € 0" at bounding box center [521, 241] width 867 height 78
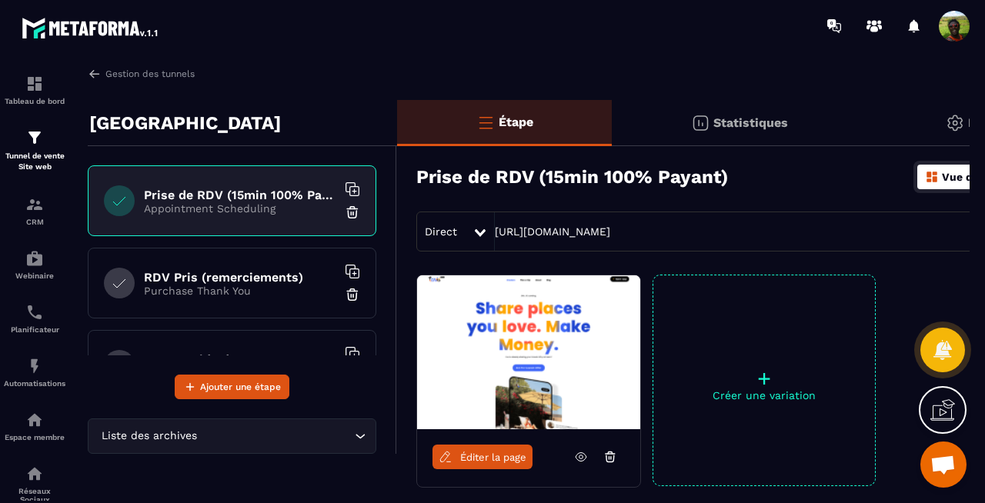
click at [246, 296] on p "Purchase Thank You" at bounding box center [240, 291] width 192 height 12
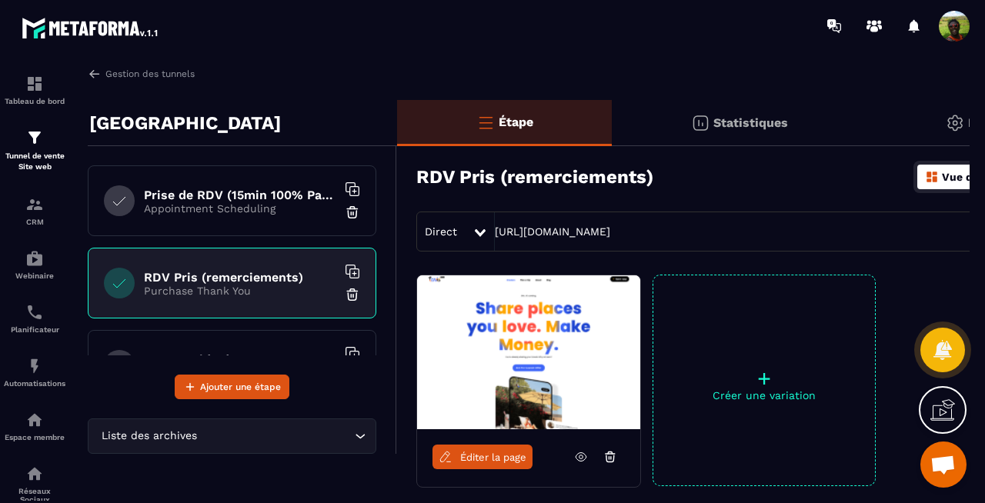
click at [462, 356] on img at bounding box center [528, 353] width 223 height 154
click at [503, 463] on link "Éditer la page" at bounding box center [483, 457] width 100 height 25
